Goal: Use online tool/utility: Utilize a website feature to perform a specific function

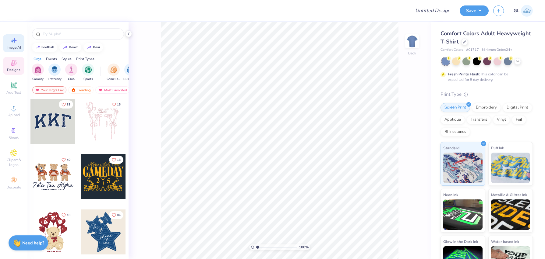
click at [17, 44] on div "Image AI" at bounding box center [13, 43] width 21 height 18
select select "4"
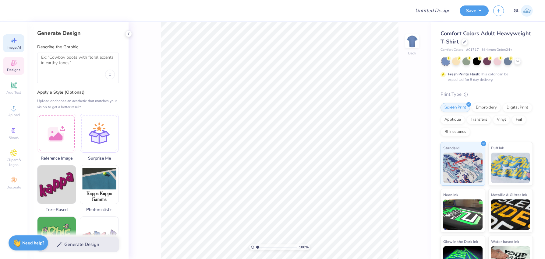
click at [14, 70] on span "Designs" at bounding box center [13, 70] width 13 height 5
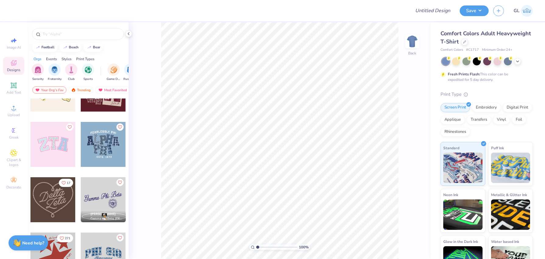
scroll to position [231, 0]
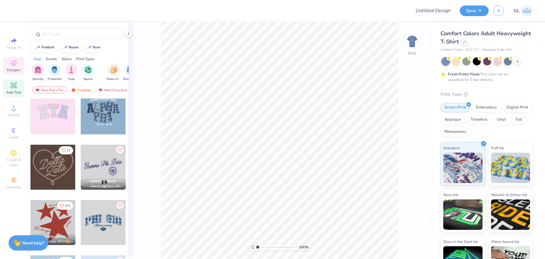
click at [11, 92] on span "Add Text" at bounding box center [13, 92] width 15 height 5
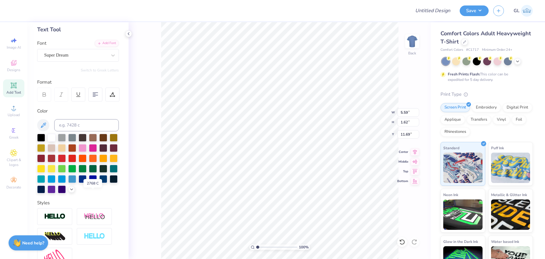
scroll to position [0, 0]
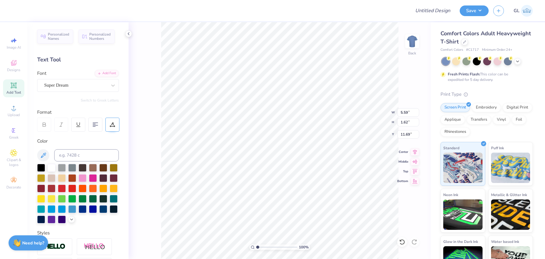
click at [112, 126] on icon at bounding box center [112, 124] width 5 height 5
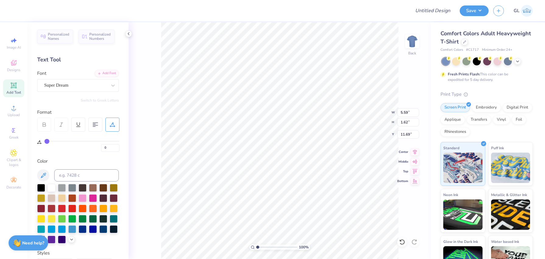
click at [73, 139] on div "0" at bounding box center [81, 145] width 75 height 14
type input "34"
click at [71, 142] on input "range" at bounding box center [81, 141] width 75 height 1
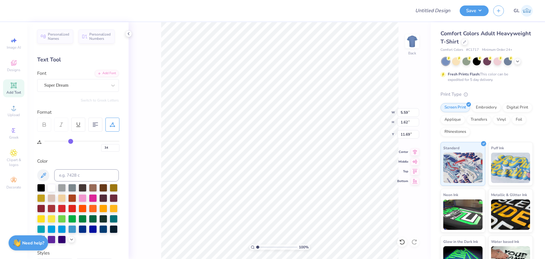
type input "7.95"
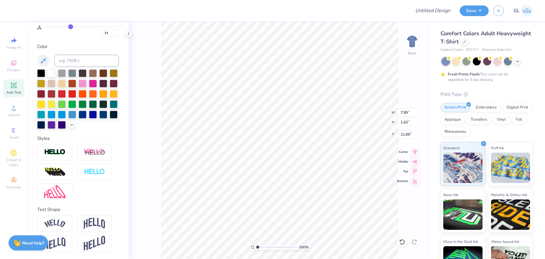
scroll to position [125, 0]
click at [17, 114] on span "Upload" at bounding box center [14, 115] width 12 height 5
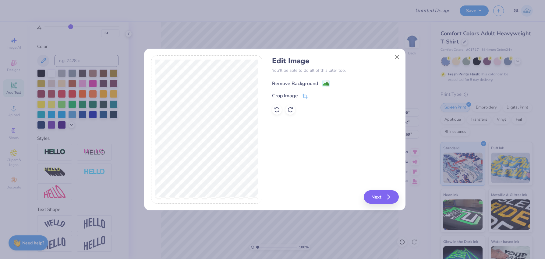
click at [324, 83] on image at bounding box center [325, 84] width 7 height 7
click at [398, 58] on button "Close" at bounding box center [397, 57] width 12 height 12
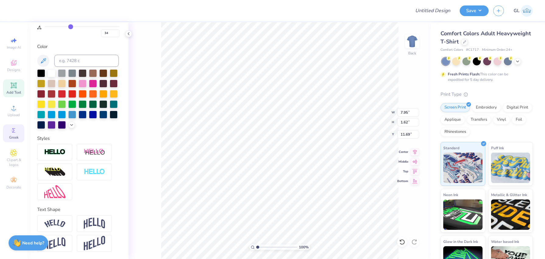
click at [8, 138] on div "Greek" at bounding box center [13, 134] width 21 height 18
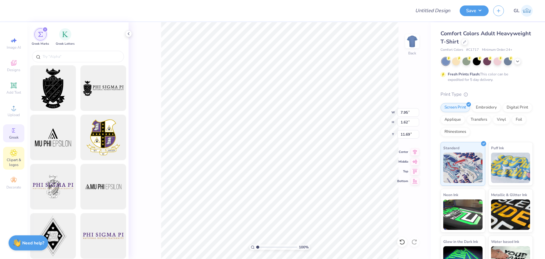
click at [11, 159] on span "Clipart & logos" at bounding box center [13, 163] width 21 height 10
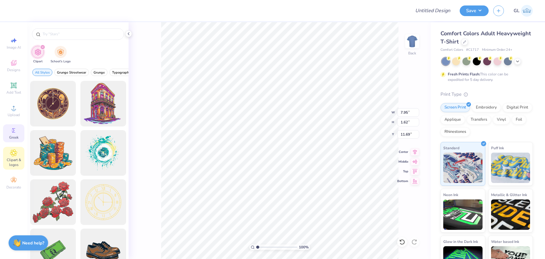
click at [17, 133] on icon at bounding box center [13, 130] width 7 height 7
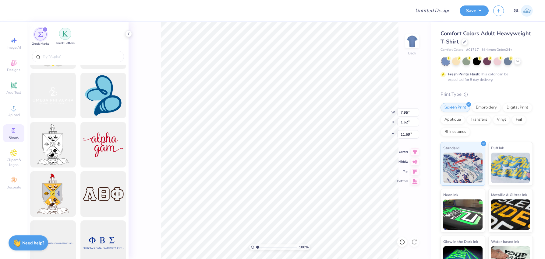
scroll to position [1329, 0]
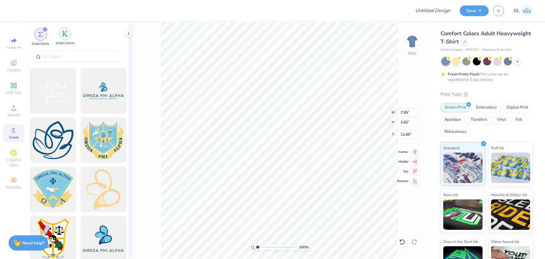
click at [65, 31] on img "filter for Greek Letters" at bounding box center [65, 34] width 6 height 6
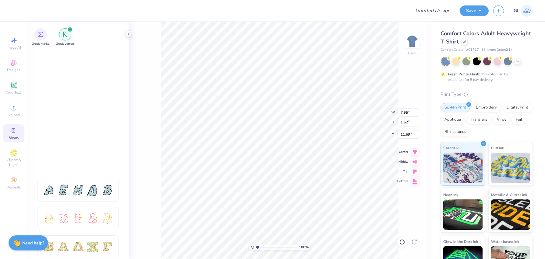
scroll to position [361, 0]
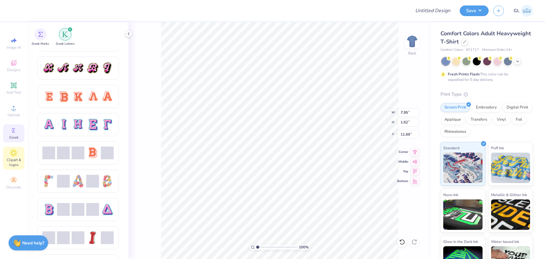
click at [17, 150] on div "Clipart & logos" at bounding box center [13, 158] width 21 height 23
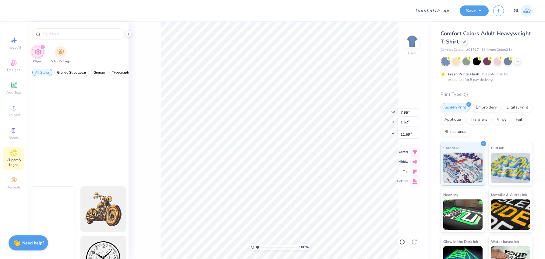
scroll to position [314, 0]
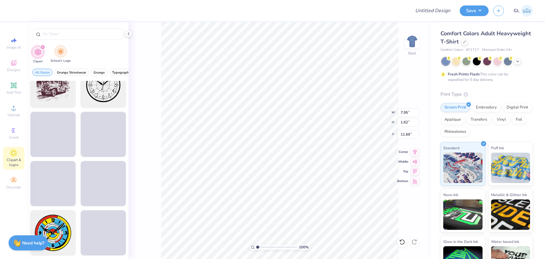
click at [65, 50] on div "School's Logo" at bounding box center [61, 54] width 20 height 18
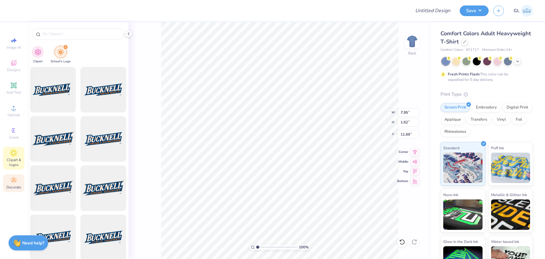
click at [19, 181] on div "Decorate" at bounding box center [13, 183] width 21 height 18
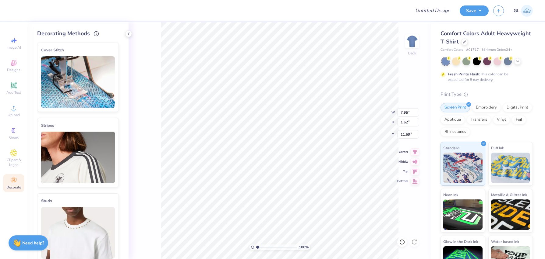
click at [75, 89] on img at bounding box center [78, 82] width 74 height 52
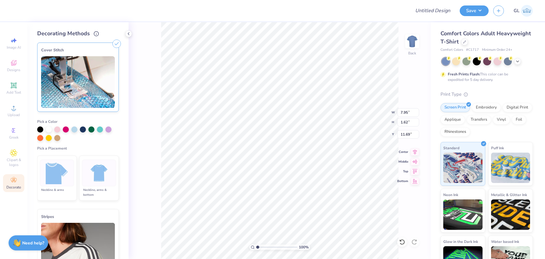
click at [62, 179] on img at bounding box center [57, 173] width 23 height 23
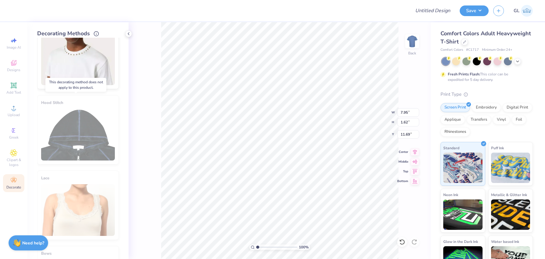
scroll to position [264, 0]
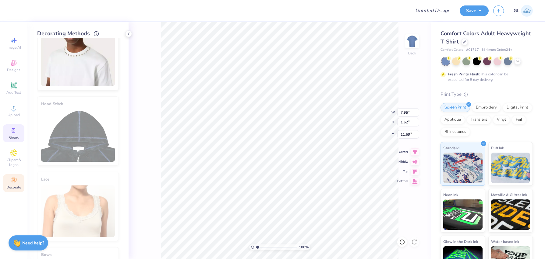
click at [8, 126] on div "Greek" at bounding box center [13, 134] width 21 height 18
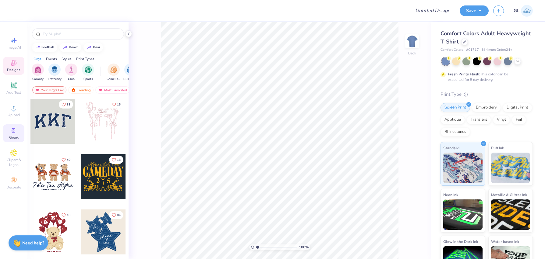
click at [11, 131] on icon at bounding box center [13, 130] width 7 height 7
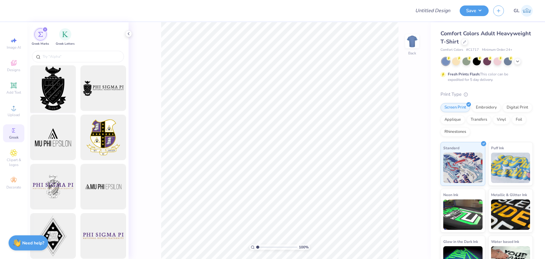
click at [57, 89] on div at bounding box center [53, 88] width 50 height 50
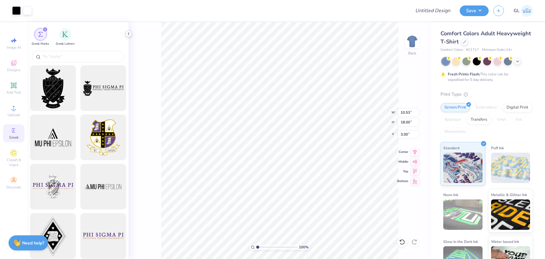
click at [131, 36] on div at bounding box center [128, 33] width 7 height 7
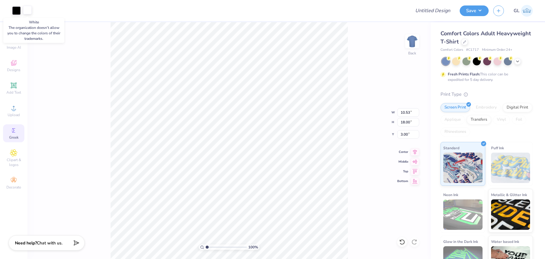
click at [31, 12] on div at bounding box center [27, 10] width 9 height 9
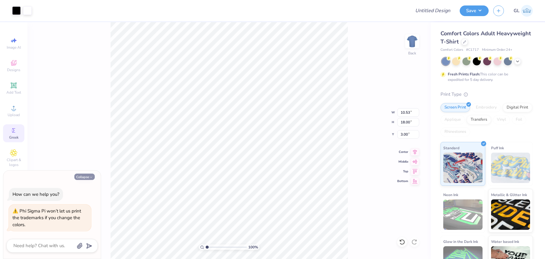
click at [80, 178] on button "Collapse" at bounding box center [84, 177] width 20 height 6
type textarea "x"
